Goal: Navigation & Orientation: Find specific page/section

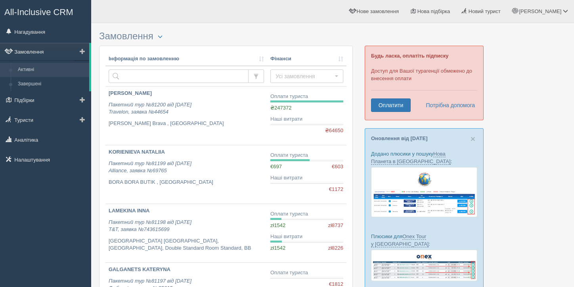
click at [40, 50] on link "Замовлення" at bounding box center [44, 51] width 89 height 17
